Goal: Navigation & Orientation: Find specific page/section

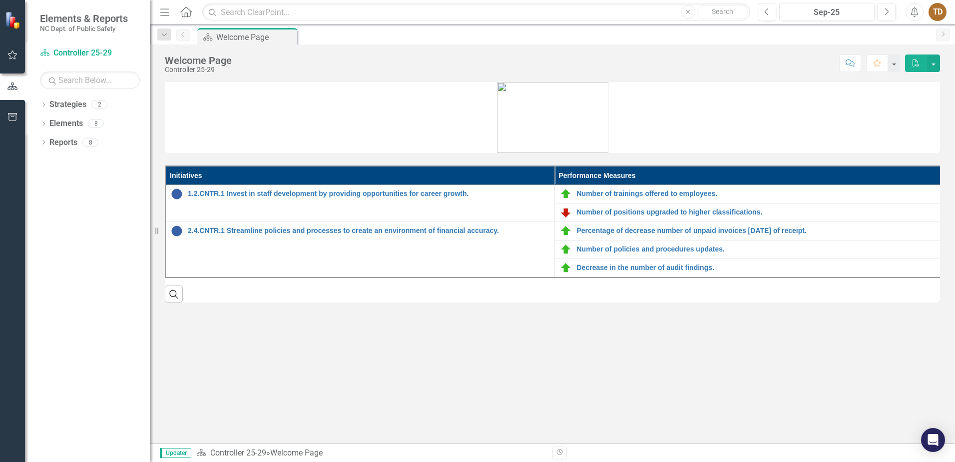
click at [168, 13] on icon "Menu" at bounding box center [164, 11] width 13 height 10
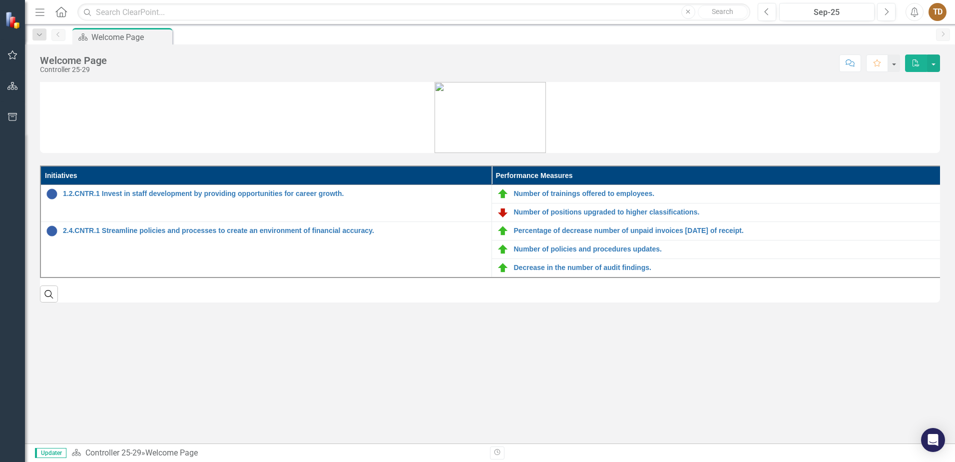
click at [32, 14] on div "Menu Home Search Close Search Previous Sep-25 Next Alerts TD User Edit Profile …" at bounding box center [490, 12] width 930 height 24
click at [41, 12] on icon "button" at bounding box center [39, 11] width 9 height 7
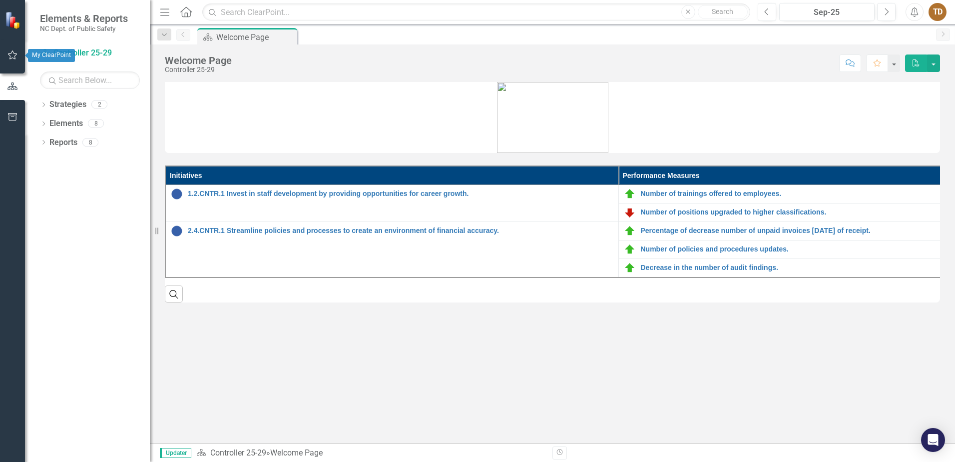
click at [6, 56] on button "button" at bounding box center [12, 55] width 22 height 21
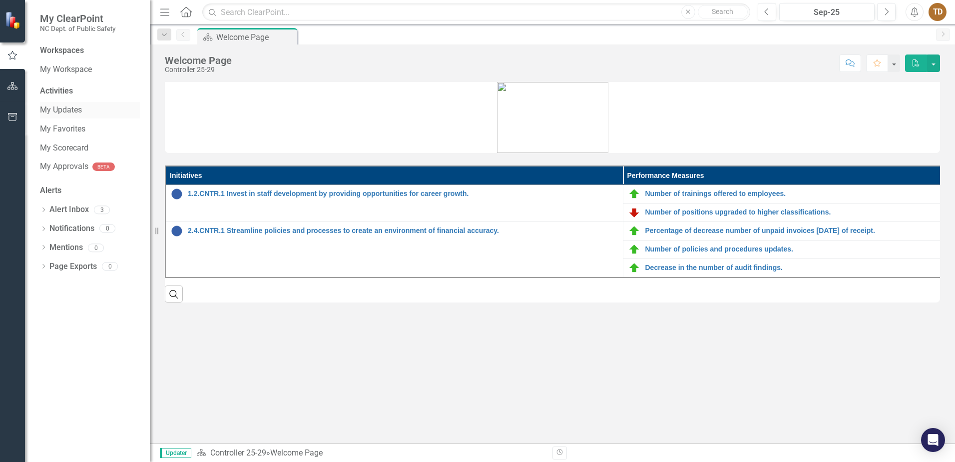
click at [68, 110] on link "My Updates" at bounding box center [90, 109] width 100 height 11
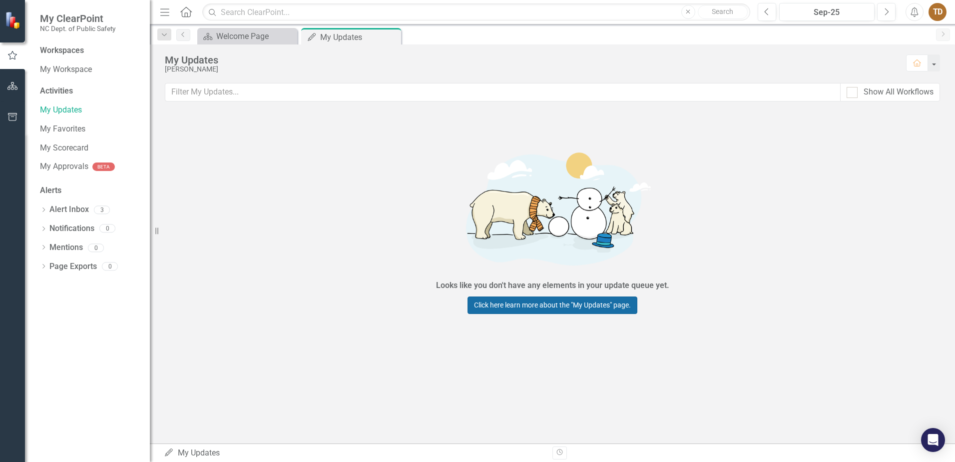
click at [579, 305] on link "Click here learn more about the "My Updates" page." at bounding box center [553, 304] width 170 height 17
click at [55, 72] on link "My Workspace" at bounding box center [90, 69] width 100 height 11
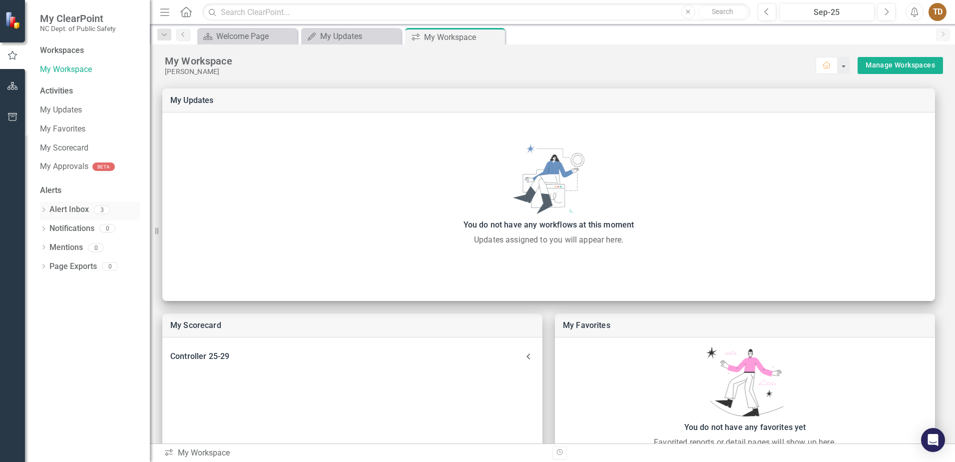
click at [53, 209] on link "Alert Inbox" at bounding box center [68, 209] width 39 height 11
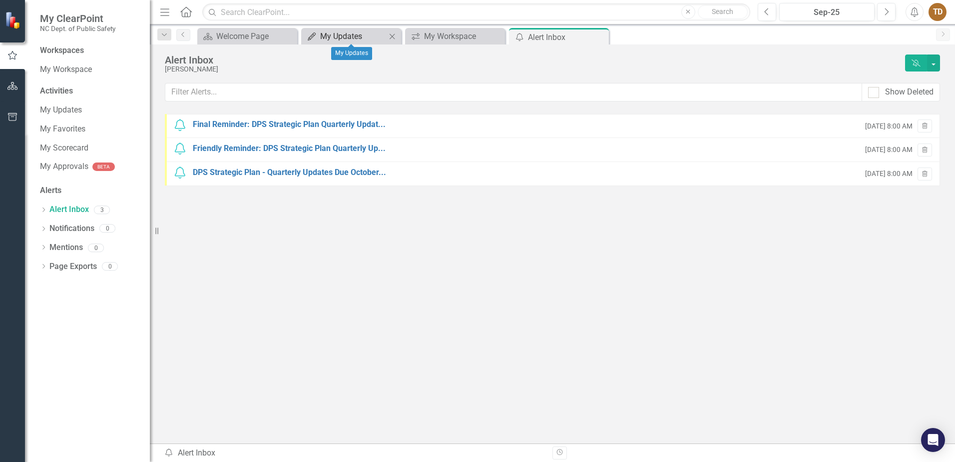
click at [359, 39] on div "My Updates" at bounding box center [353, 36] width 66 height 12
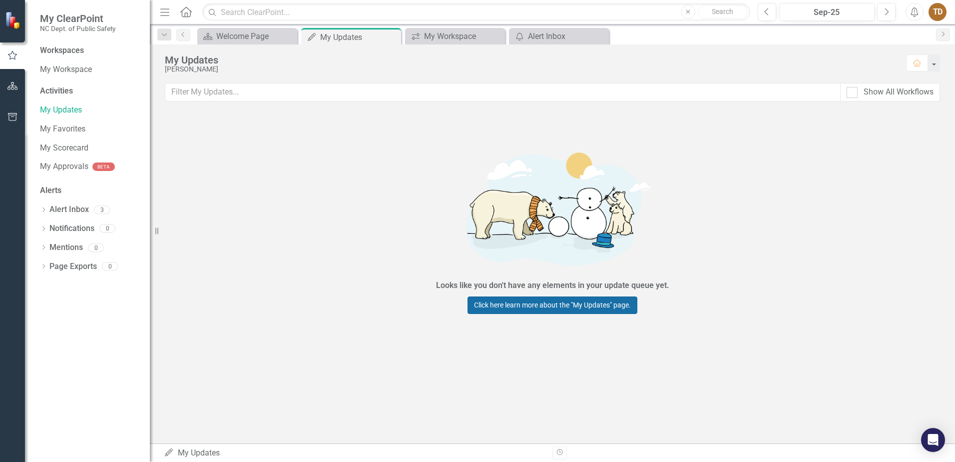
click at [609, 306] on link "Click here learn more about the "My Updates" page." at bounding box center [553, 304] width 170 height 17
click at [60, 165] on link "My Approvals" at bounding box center [64, 166] width 48 height 11
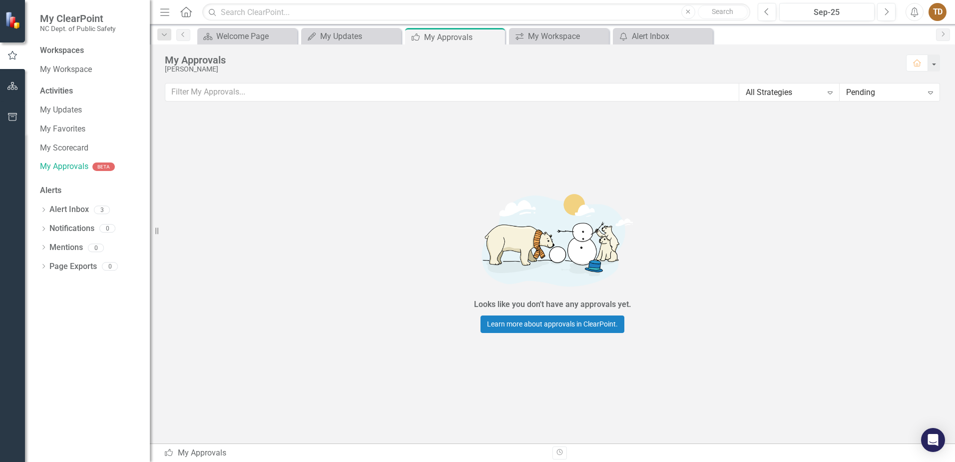
click at [51, 89] on div "Activities" at bounding box center [90, 90] width 100 height 11
click at [257, 39] on div "Welcome Page" at bounding box center [249, 36] width 66 height 12
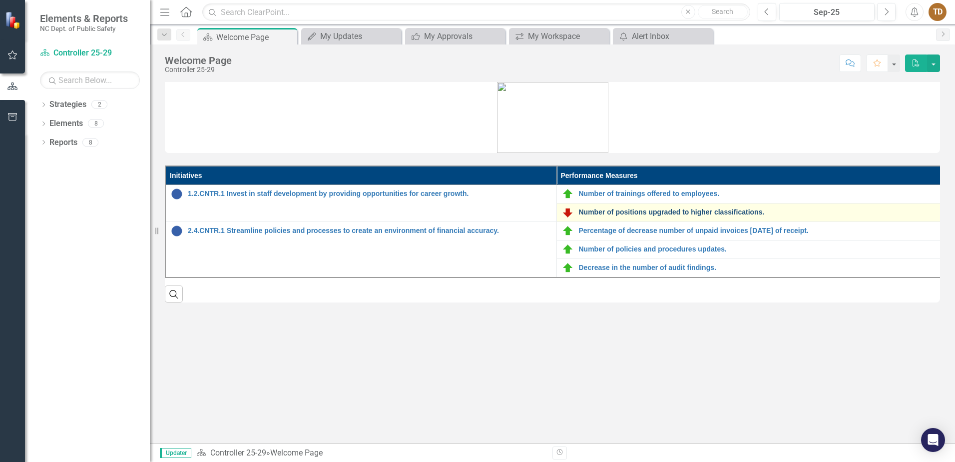
click at [600, 210] on link "Number of positions upgraded to higher classifications." at bounding box center [761, 211] width 364 height 7
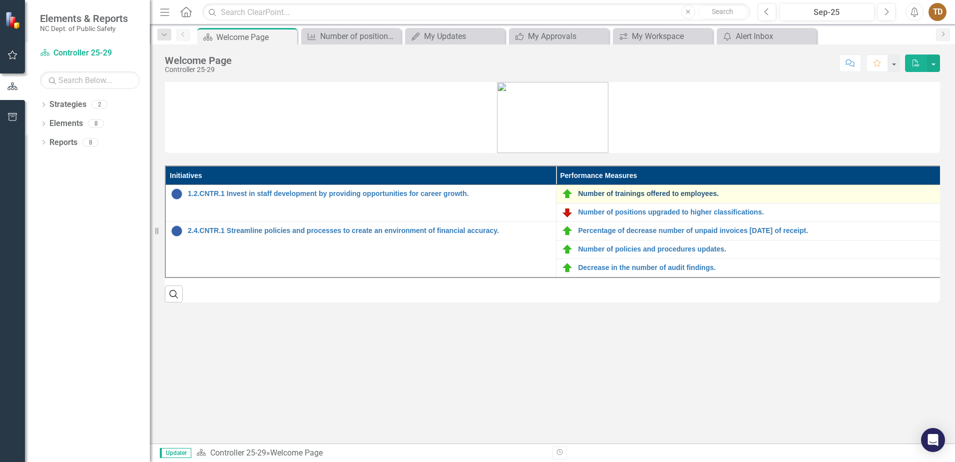
click at [667, 193] on link "Number of trainings offered to employees." at bounding box center [759, 193] width 363 height 7
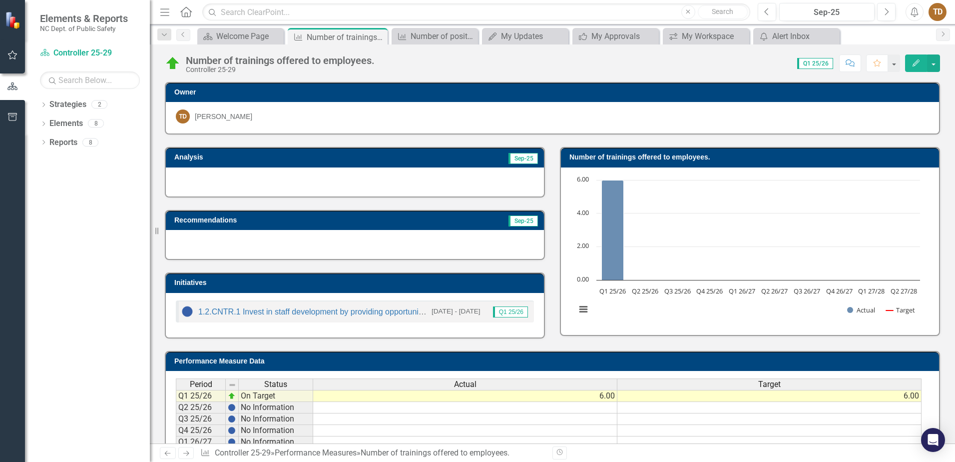
scroll to position [65, 0]
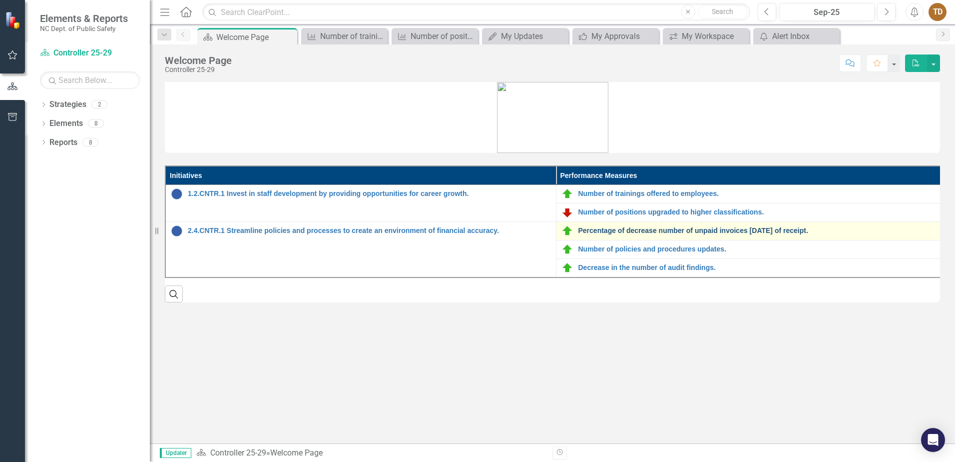
click at [592, 230] on link "Percentage of decrease number of unpaid invoices [DATE] of receipt." at bounding box center [759, 230] width 363 height 7
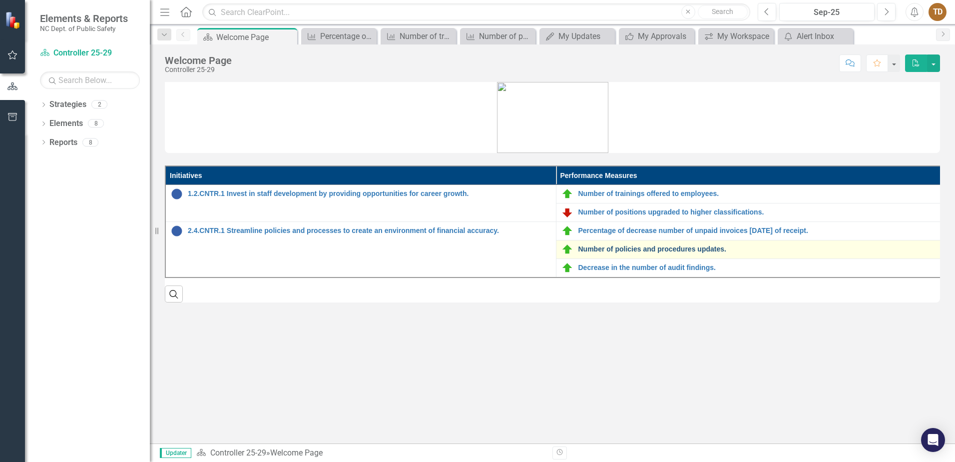
click at [620, 249] on link "Number of policies and procedures updates." at bounding box center [759, 248] width 363 height 7
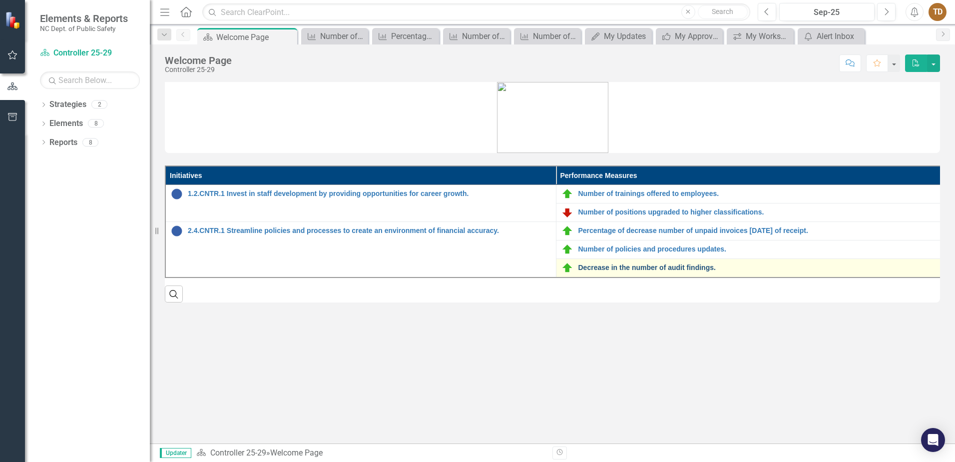
click at [597, 264] on link "Decrease in the number of audit findings." at bounding box center [759, 267] width 363 height 7
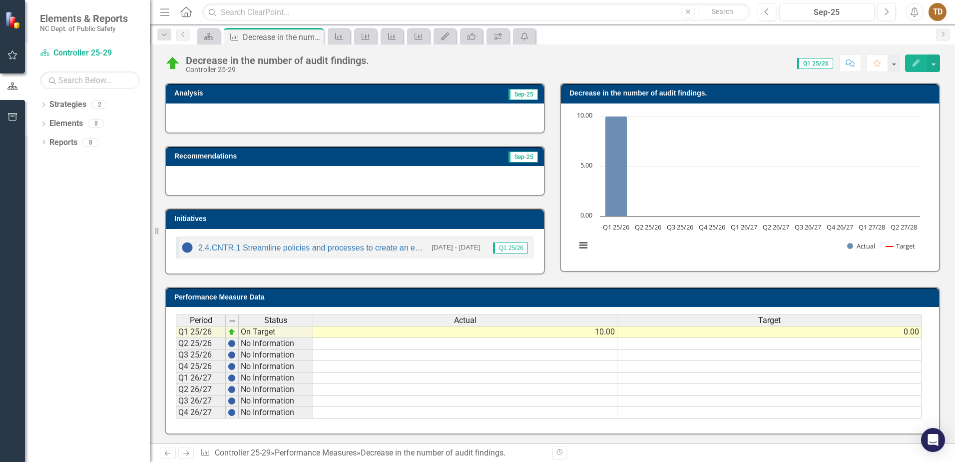
scroll to position [65, 0]
